Goal: Information Seeking & Learning: Find specific fact

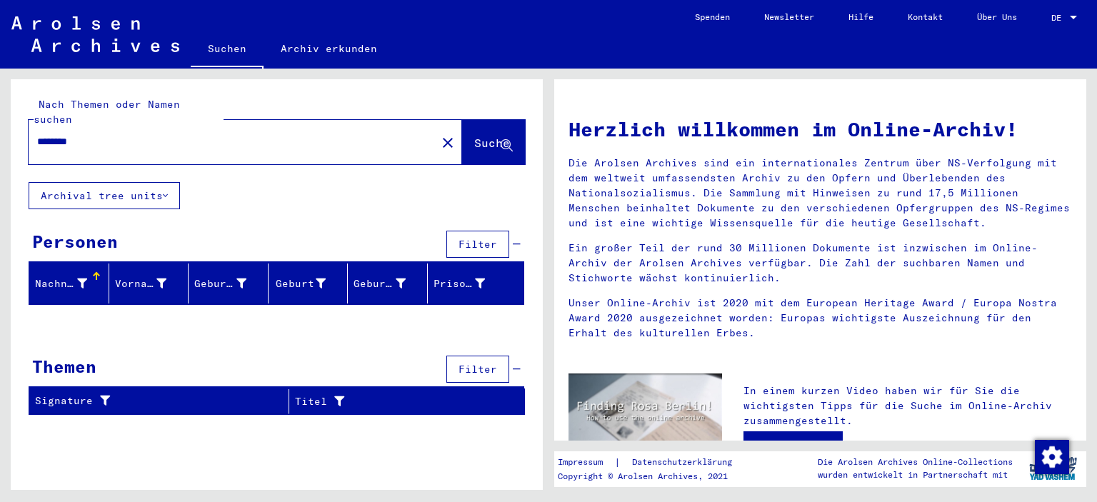
click at [91, 134] on input "********" at bounding box center [228, 141] width 382 height 15
type input "*"
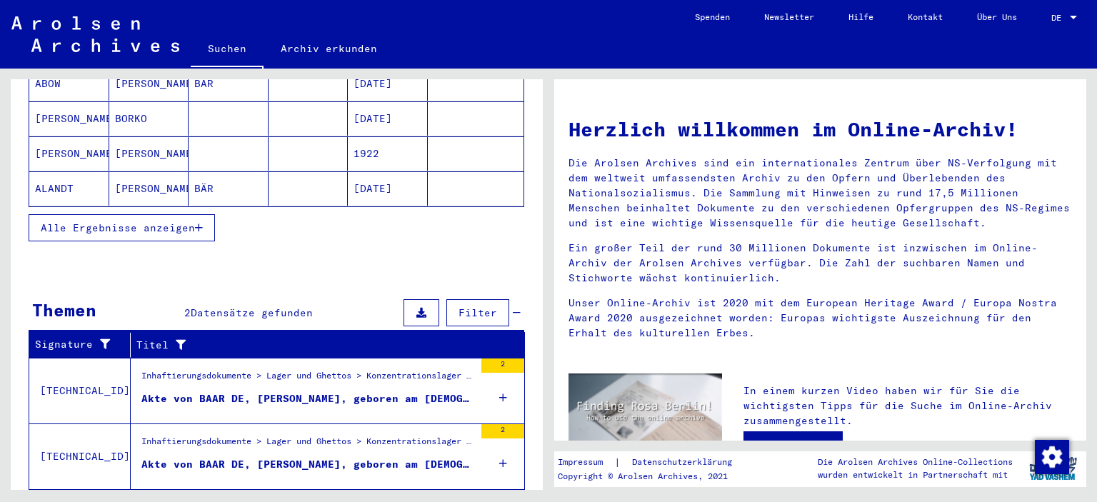
scroll to position [279, 0]
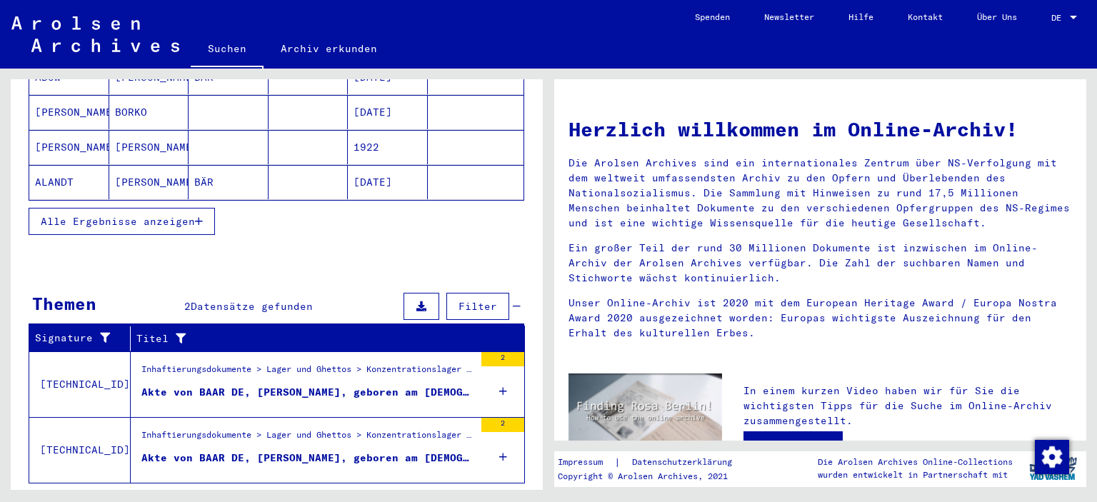
click at [302, 451] on div "Akte von BAAR DE, [PERSON_NAME], geboren am [DEMOGRAPHIC_DATA]" at bounding box center [307, 458] width 333 height 15
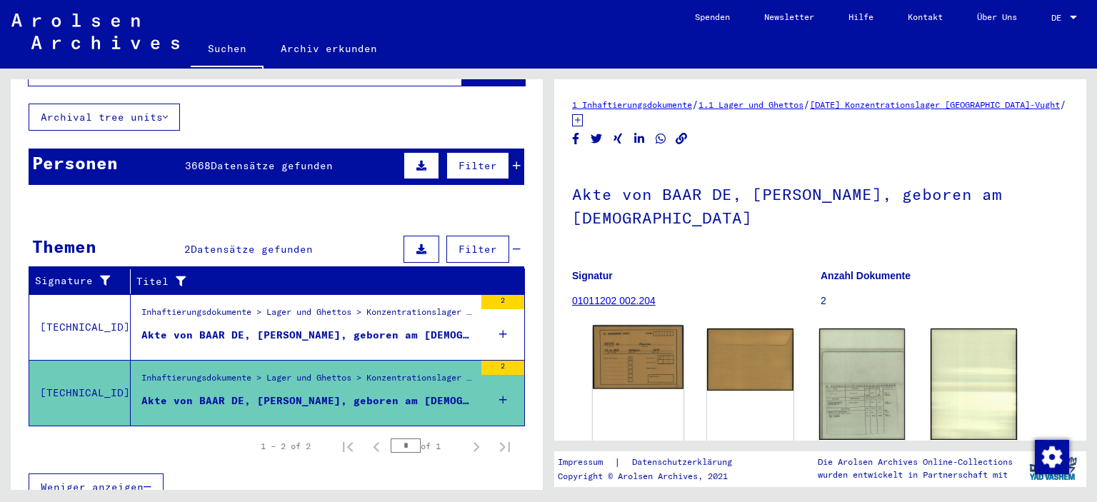
click at [634, 326] on img at bounding box center [638, 358] width 91 height 64
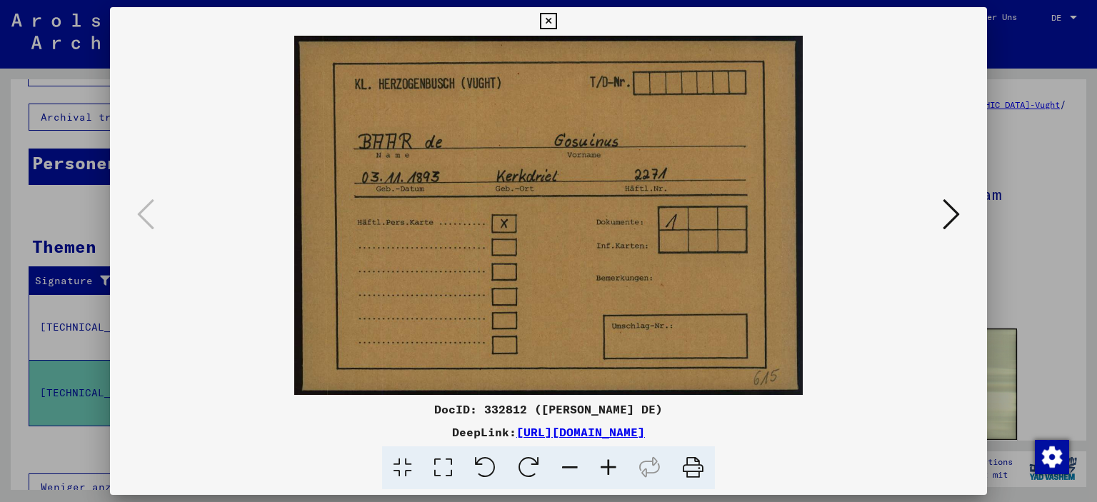
click at [951, 216] on icon at bounding box center [951, 214] width 17 height 34
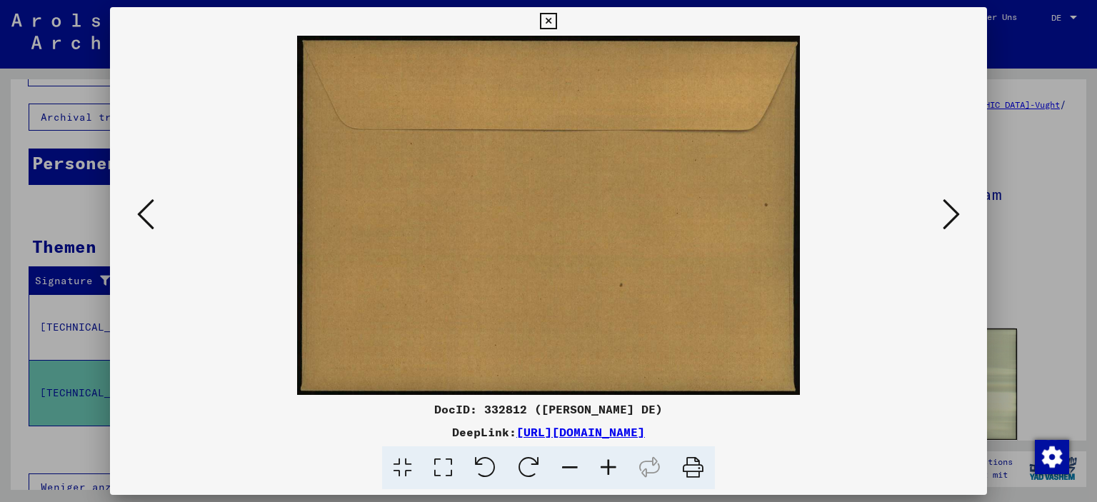
click at [950, 216] on icon at bounding box center [951, 214] width 17 height 34
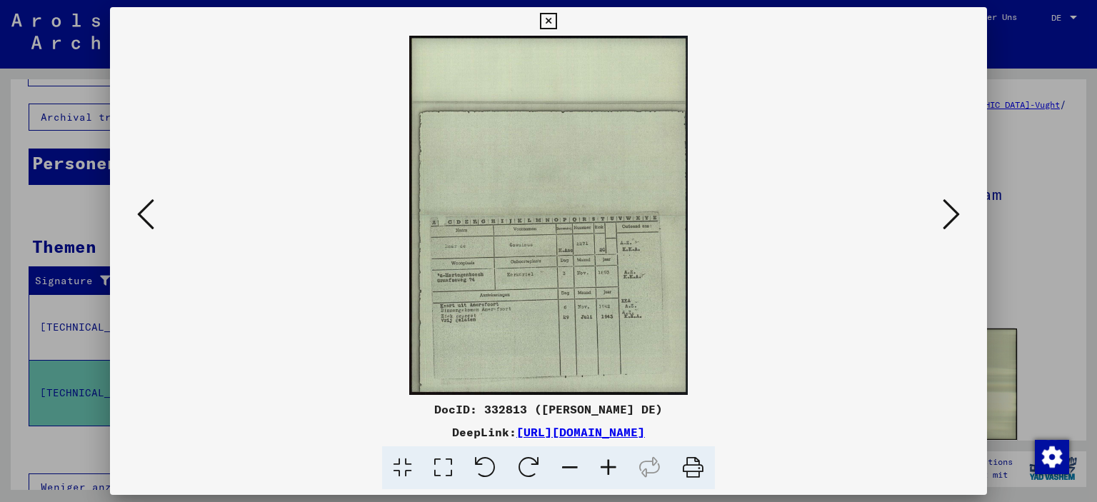
click at [608, 469] on icon at bounding box center [608, 468] width 39 height 44
click at [608, 468] on icon at bounding box center [608, 468] width 39 height 44
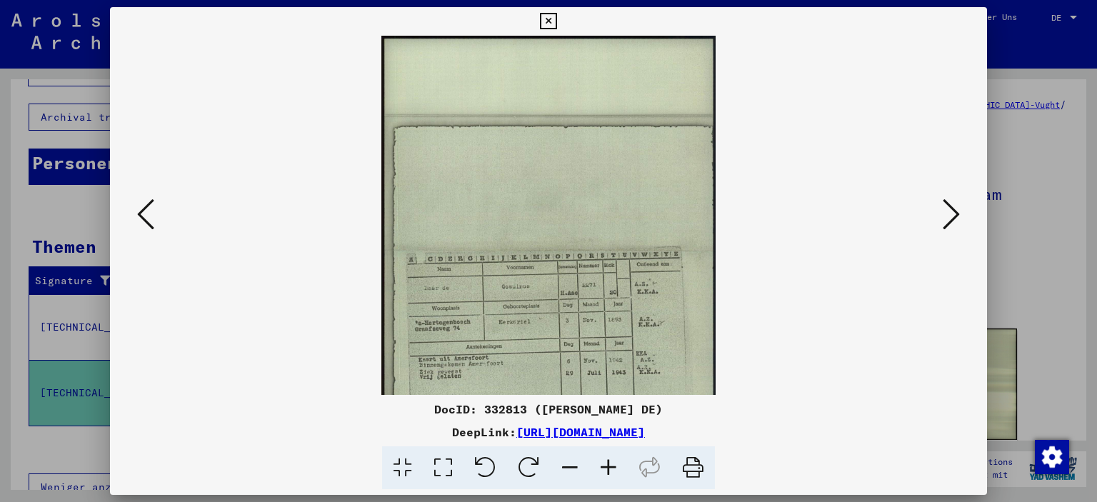
click at [608, 468] on icon at bounding box center [608, 468] width 39 height 44
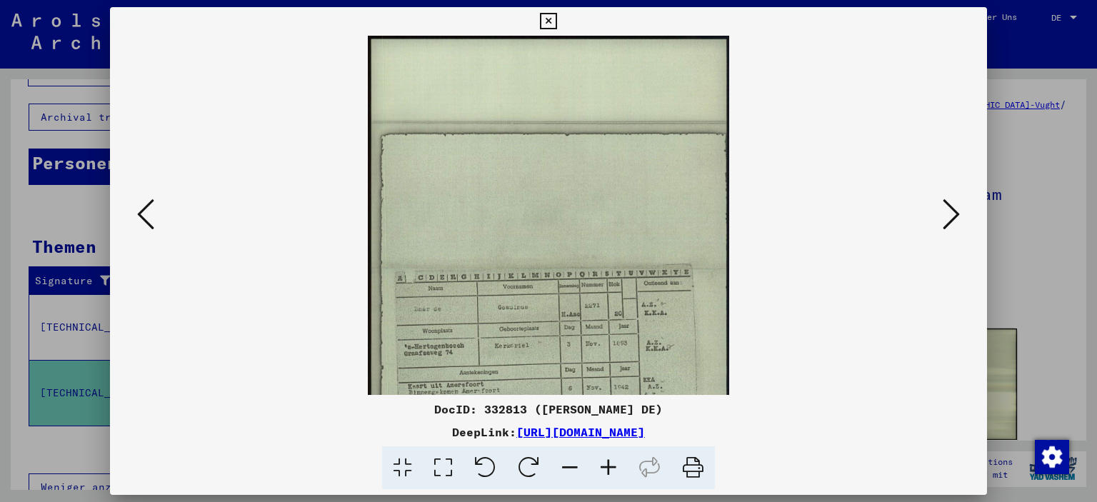
click at [608, 468] on icon at bounding box center [608, 468] width 39 height 44
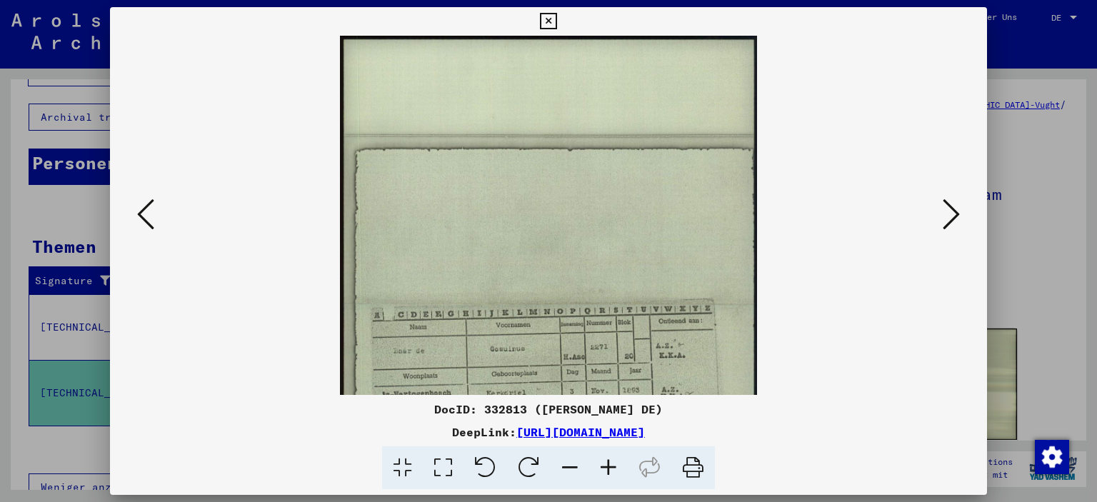
click at [608, 468] on icon at bounding box center [608, 468] width 39 height 44
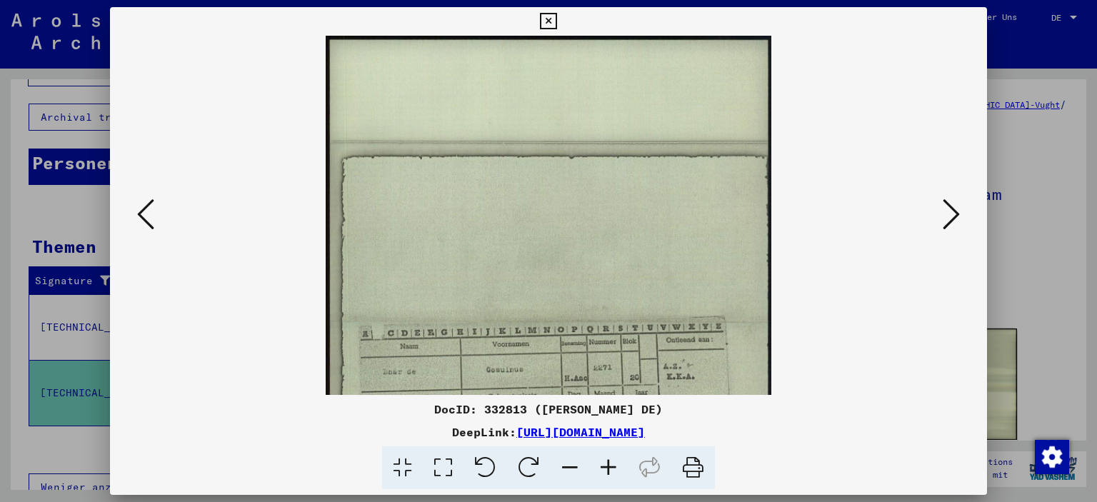
click at [608, 468] on icon at bounding box center [608, 468] width 39 height 44
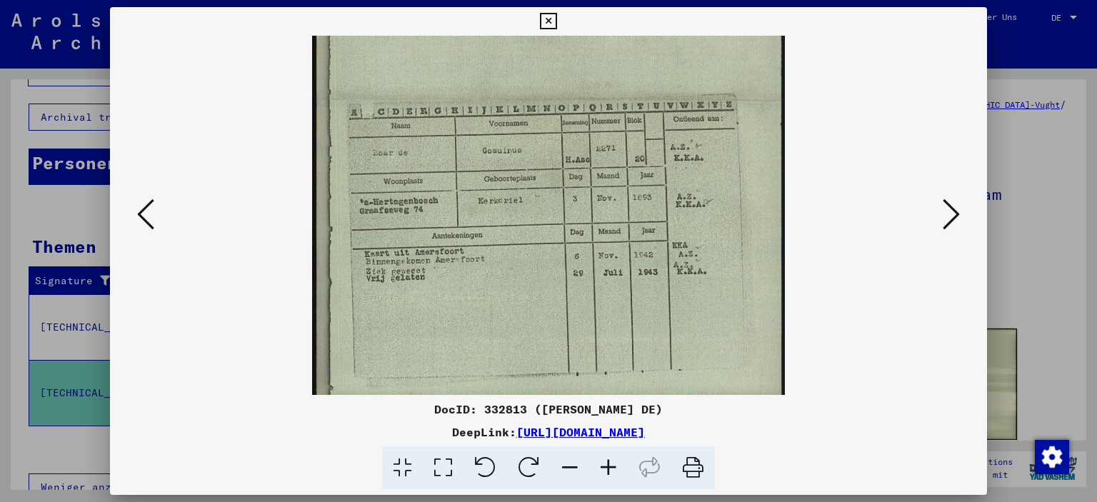
scroll to position [249, 0]
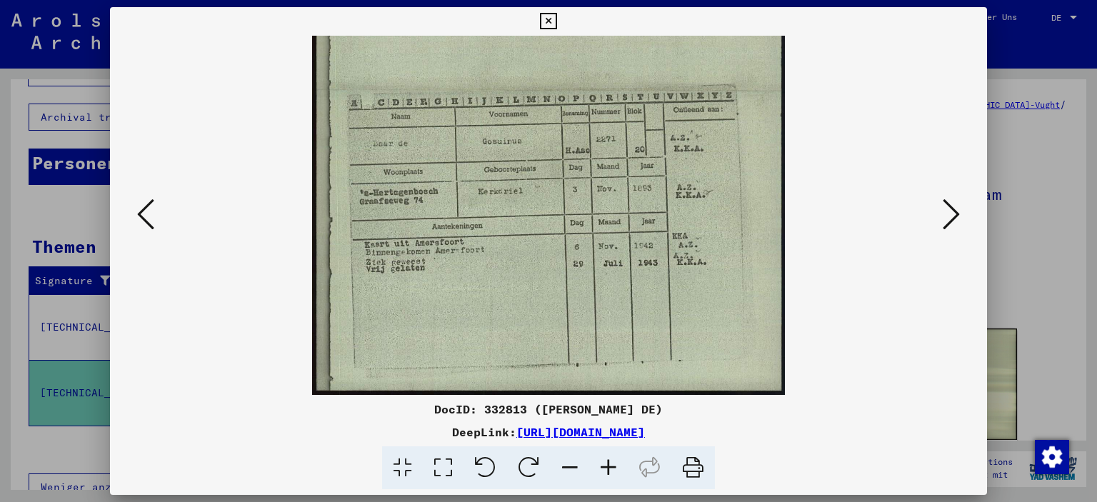
drag, startPoint x: 574, startPoint y: 310, endPoint x: 543, endPoint y: 62, distance: 249.8
click at [543, 62] on img at bounding box center [548, 91] width 473 height 609
click at [603, 467] on icon at bounding box center [608, 468] width 39 height 44
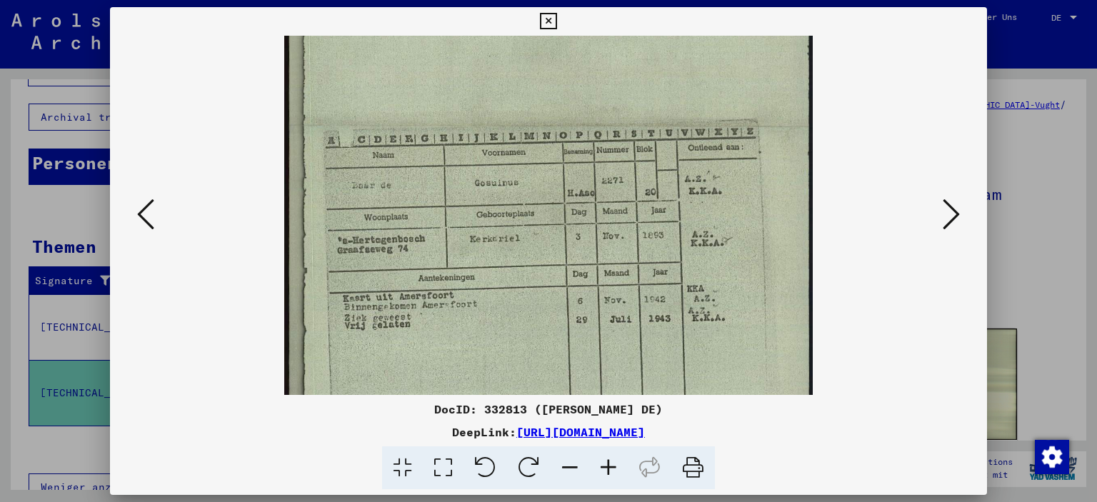
click at [603, 467] on icon at bounding box center [608, 468] width 39 height 44
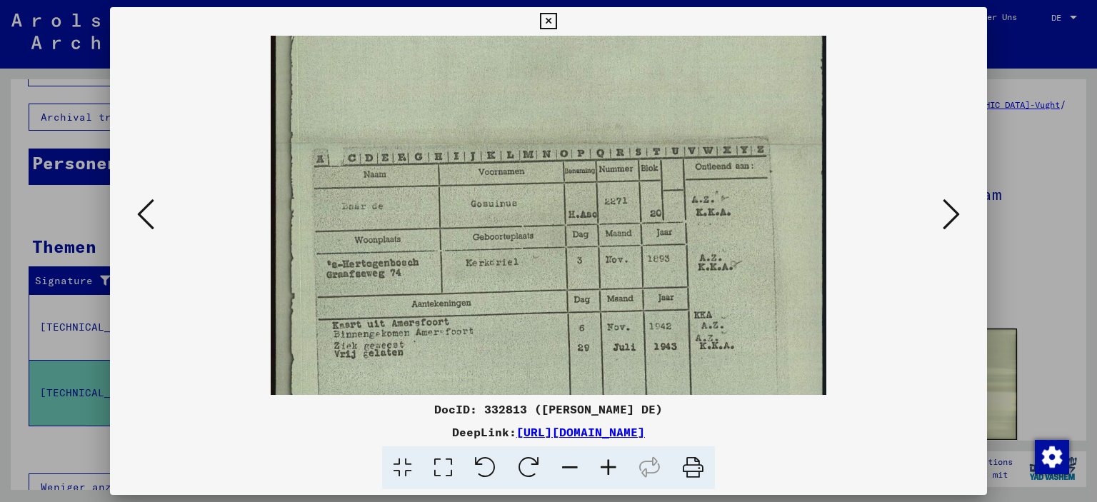
click at [603, 467] on icon at bounding box center [608, 468] width 39 height 44
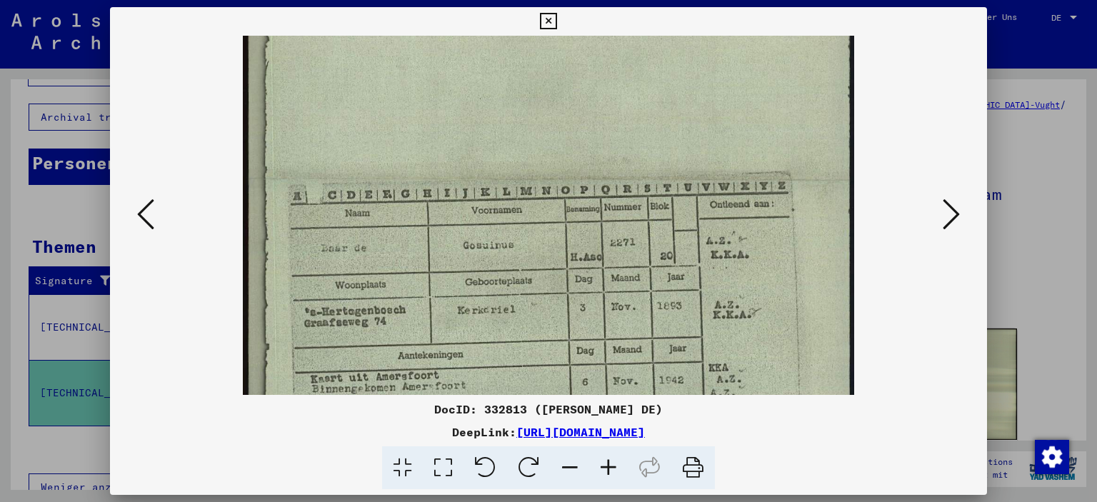
click at [603, 467] on icon at bounding box center [608, 468] width 39 height 44
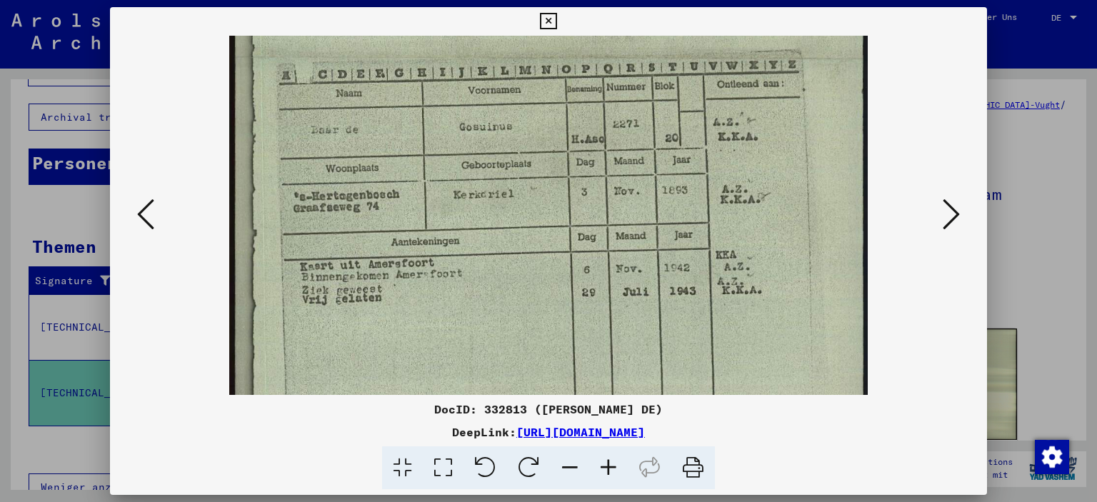
scroll to position [391, 0]
drag, startPoint x: 601, startPoint y: 256, endPoint x: 601, endPoint y: 116, distance: 139.2
click at [601, 116] on img at bounding box center [548, 55] width 639 height 823
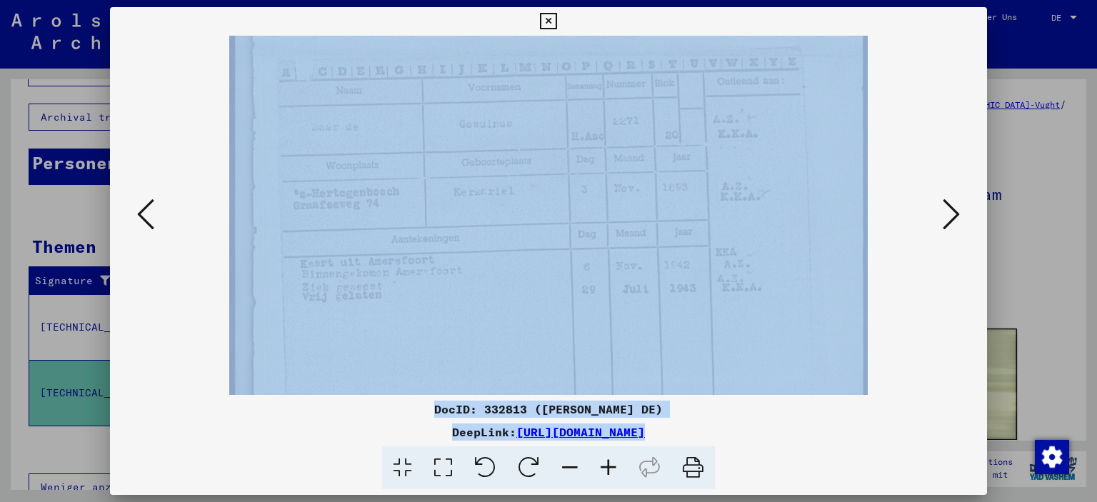
drag, startPoint x: 691, startPoint y: 449, endPoint x: 714, endPoint y: 1, distance: 448.3
click at [714, 1] on div "DocID: 332813 ([PERSON_NAME] DE) DeepLink: [URL][DOMAIN_NAME]" at bounding box center [548, 251] width 1097 height 502
click at [954, 216] on icon at bounding box center [951, 214] width 17 height 34
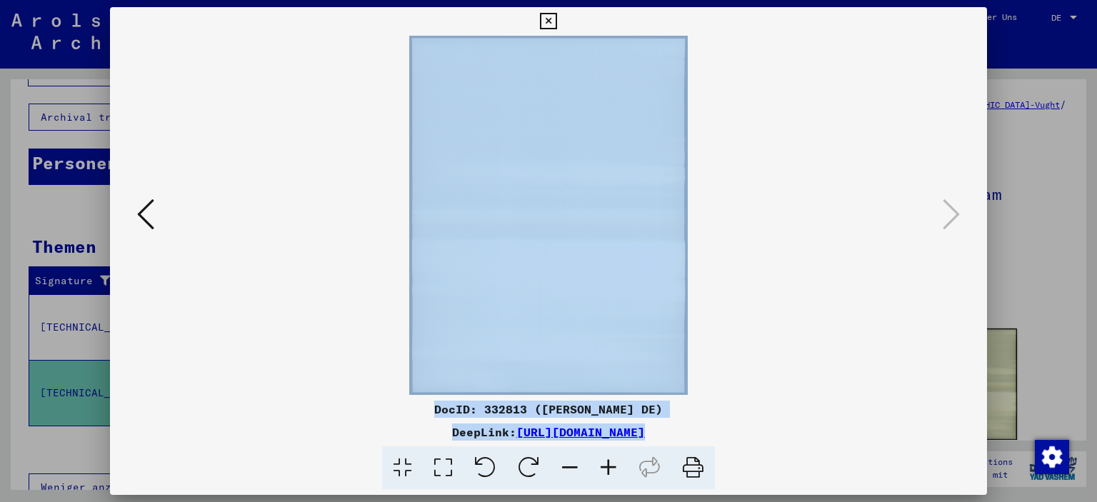
click at [828, 226] on viewer-one-image at bounding box center [549, 215] width 780 height 359
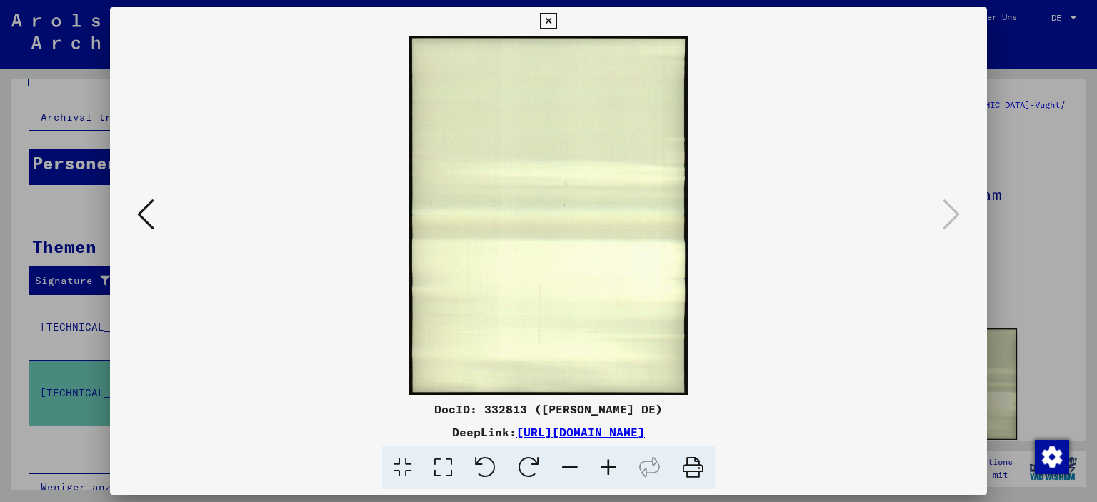
click at [551, 19] on icon at bounding box center [548, 21] width 16 height 17
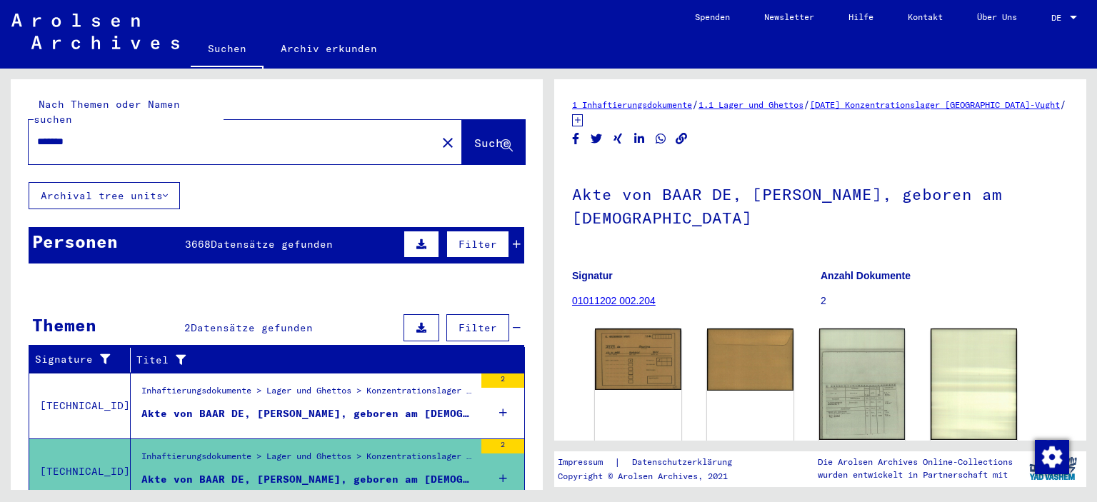
drag, startPoint x: 86, startPoint y: 120, endPoint x: 0, endPoint y: 129, distance: 86.9
click at [4, 129] on div "Nach Themen oder Namen suchen ******* close Suche Archival tree units Personen …" at bounding box center [274, 279] width 548 height 421
type input "********"
